Goal: Information Seeking & Learning: Learn about a topic

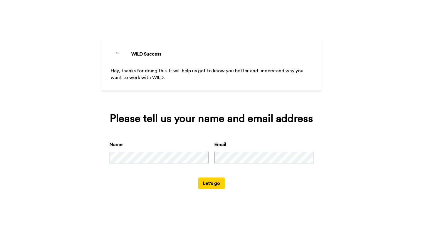
click at [205, 189] on button "Let's go" at bounding box center [211, 183] width 26 height 12
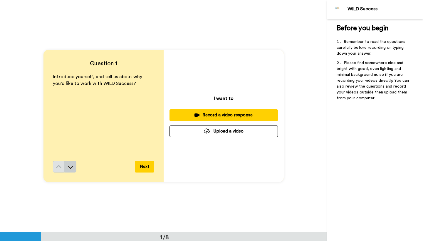
click at [68, 162] on button at bounding box center [71, 167] width 12 height 12
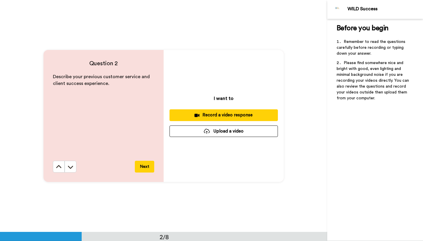
scroll to position [232, 0]
click at [70, 168] on icon at bounding box center [70, 166] width 5 height 3
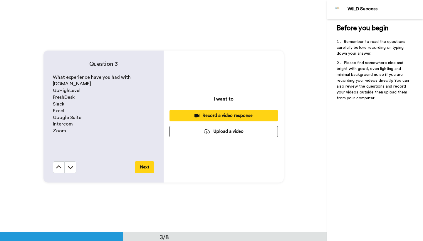
scroll to position [464, 0]
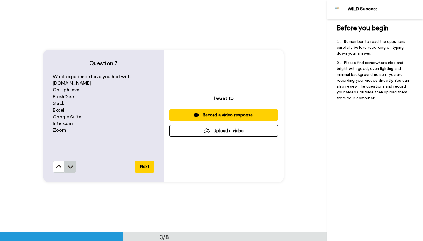
click at [73, 162] on button at bounding box center [71, 167] width 12 height 12
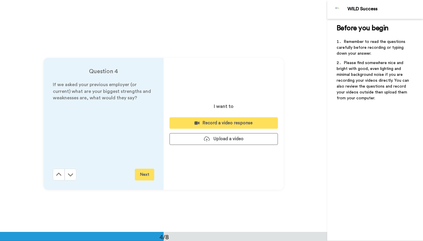
scroll to position [696, 0]
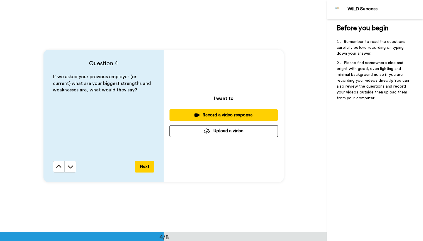
click at [84, 155] on div "If we asked your previous employer (or current) what are your biggest strengths…" at bounding box center [103, 116] width 101 height 87
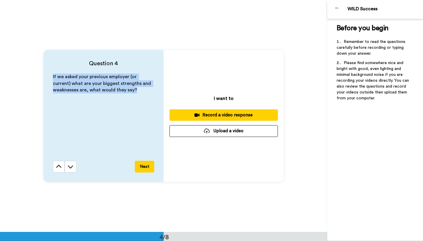
drag, startPoint x: 133, startPoint y: 89, endPoint x: 58, endPoint y: 71, distance: 76.9
click at [58, 71] on div "Question 4 If we asked your previous employer (or current) what are your bigges…" at bounding box center [103, 116] width 120 height 132
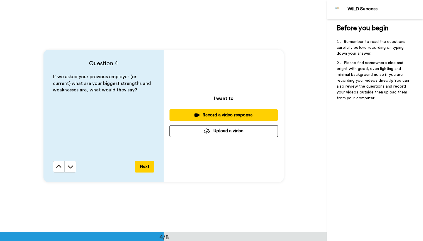
click at [57, 66] on h4 "Question 4" at bounding box center [103, 63] width 101 height 8
click at [71, 163] on button at bounding box center [71, 167] width 12 height 12
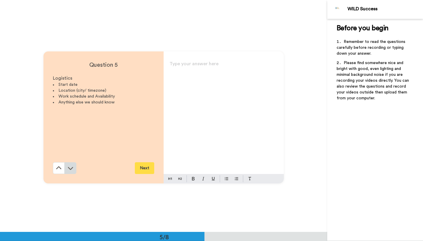
scroll to position [928, 0]
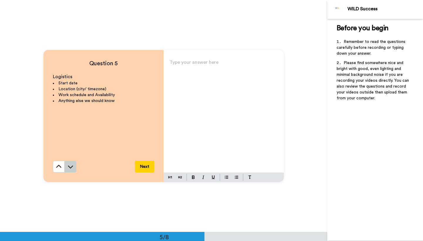
click at [73, 165] on button at bounding box center [71, 167] width 12 height 12
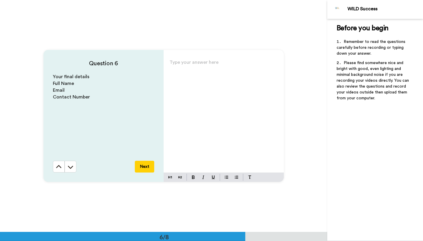
scroll to position [1160, 0]
click at [71, 163] on button at bounding box center [71, 166] width 12 height 12
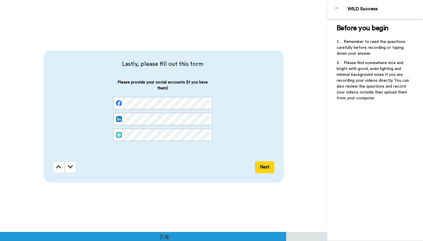
scroll to position [1392, 0]
click at [72, 164] on button at bounding box center [71, 166] width 12 height 12
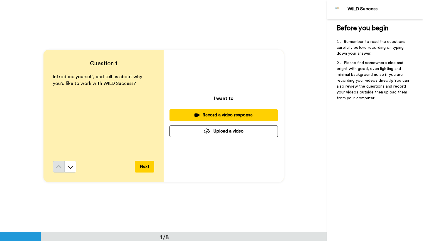
scroll to position [0, 0]
